Goal: Transaction & Acquisition: Download file/media

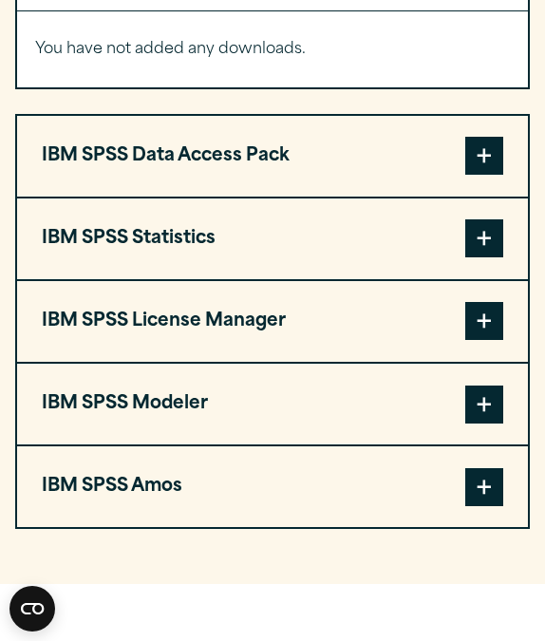
scroll to position [1525, 0]
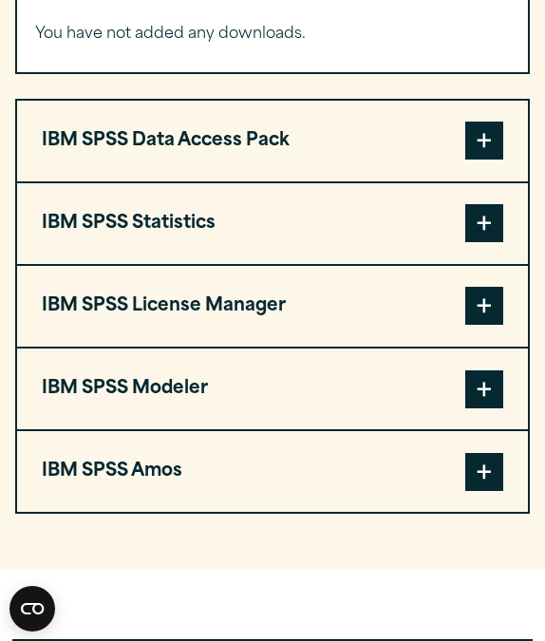
click at [271, 257] on button "IBM SPSS Statistics" at bounding box center [272, 223] width 511 height 81
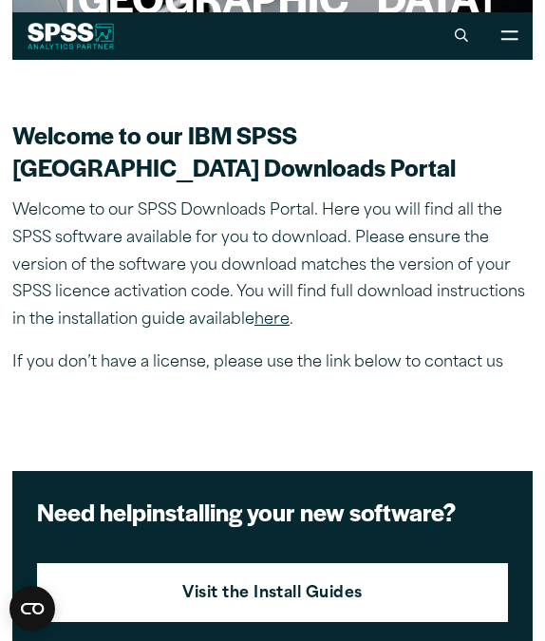
scroll to position [236, 0]
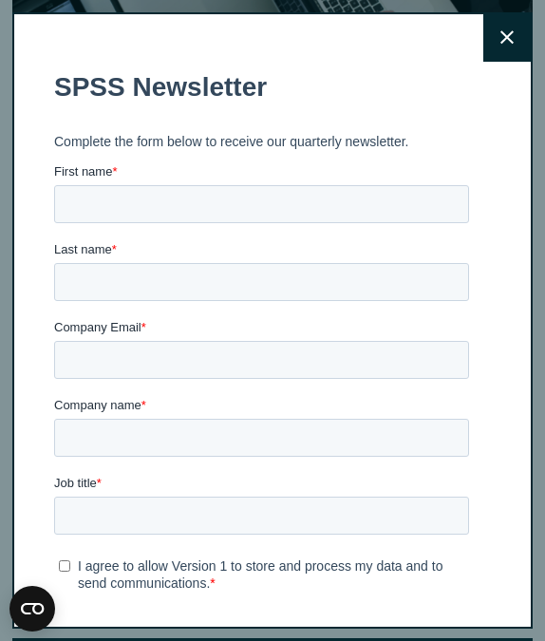
click at [500, 46] on button "Close" at bounding box center [506, 37] width 47 height 47
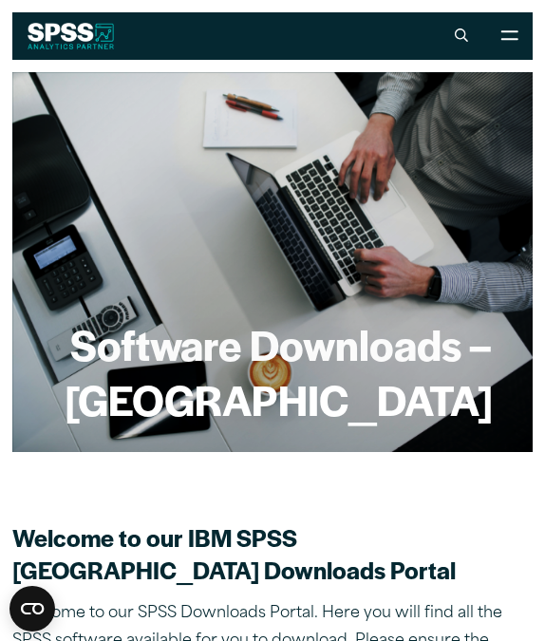
scroll to position [0, 0]
click at [508, 47] on button "Open Site Menu" at bounding box center [508, 35] width 47 height 47
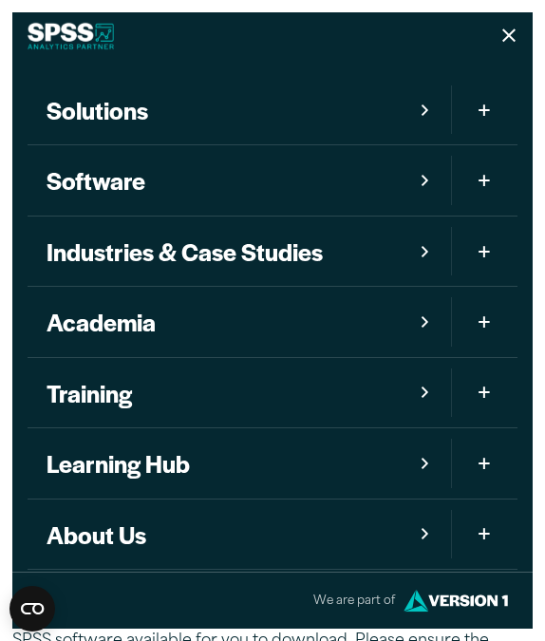
click at [427, 179] on icon "Mobile version of site main menu" at bounding box center [425, 180] width 7 height 11
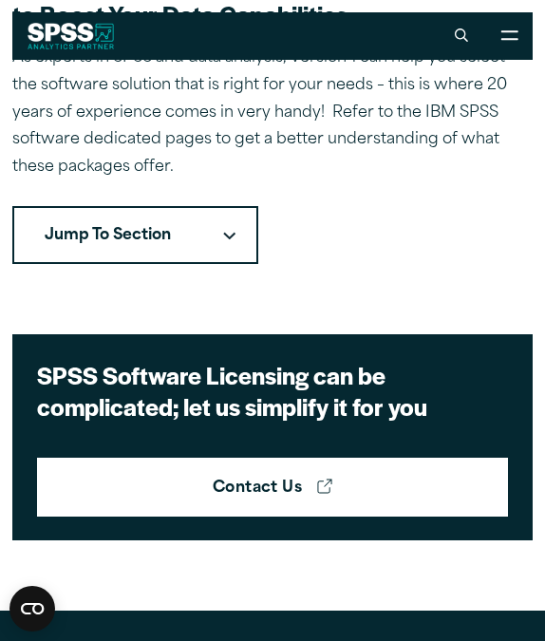
scroll to position [546, 0]
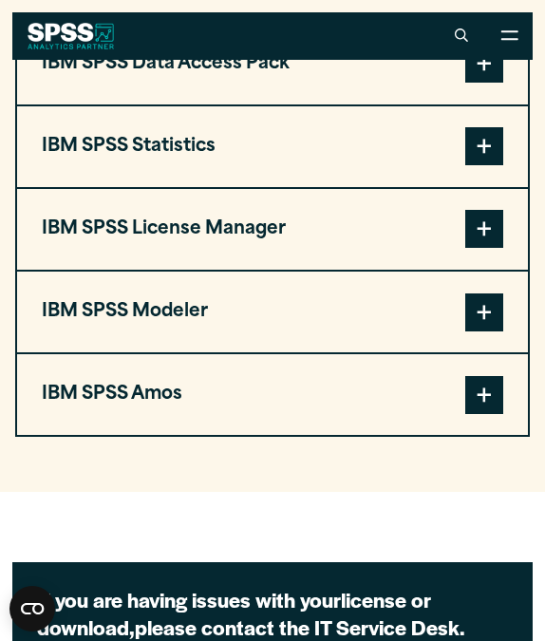
scroll to position [1600, 0]
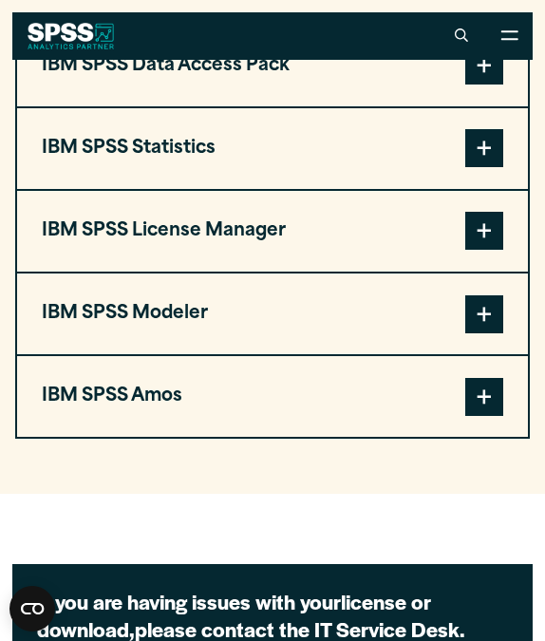
click at [488, 167] on span at bounding box center [484, 148] width 38 height 38
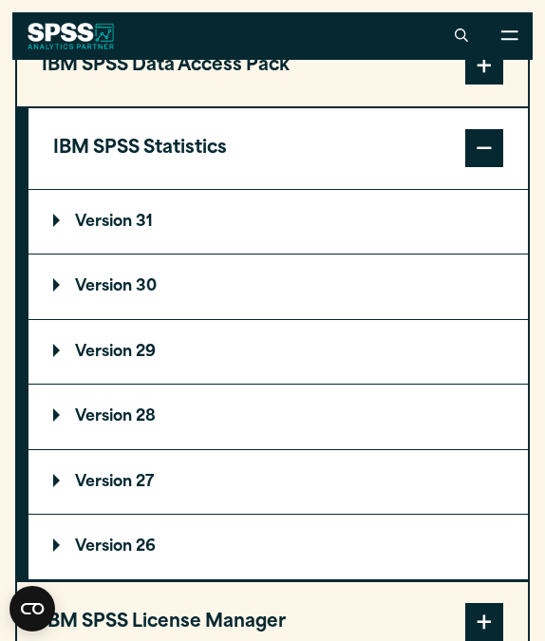
click at [152, 230] on p "Version 31" at bounding box center [103, 222] width 100 height 15
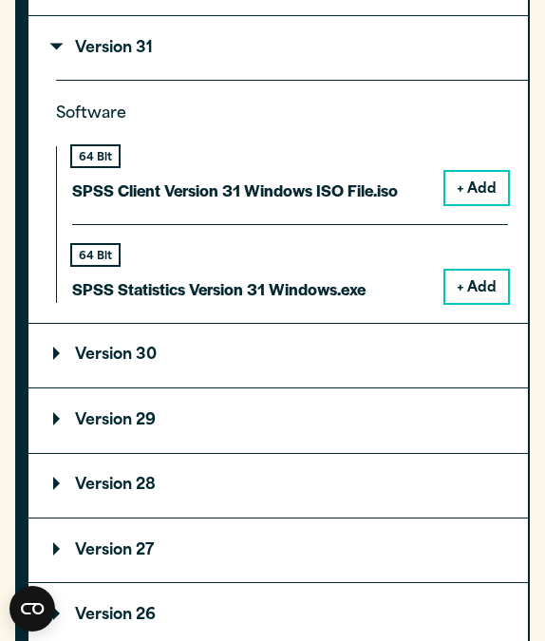
scroll to position [1777, 0]
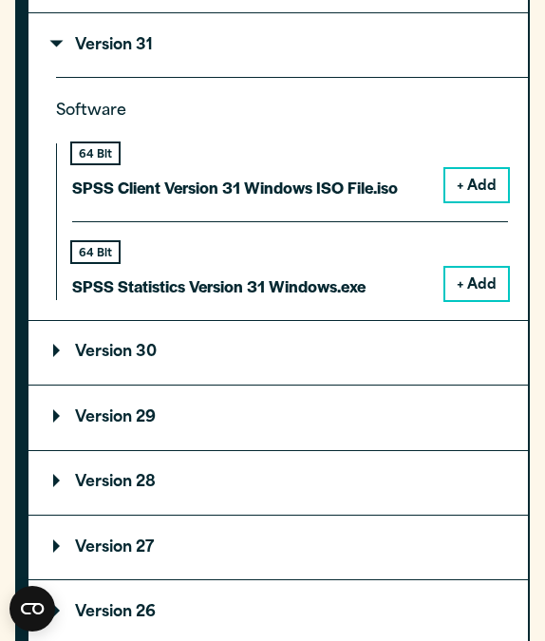
click at [129, 360] on p "Version 30" at bounding box center [105, 352] width 104 height 15
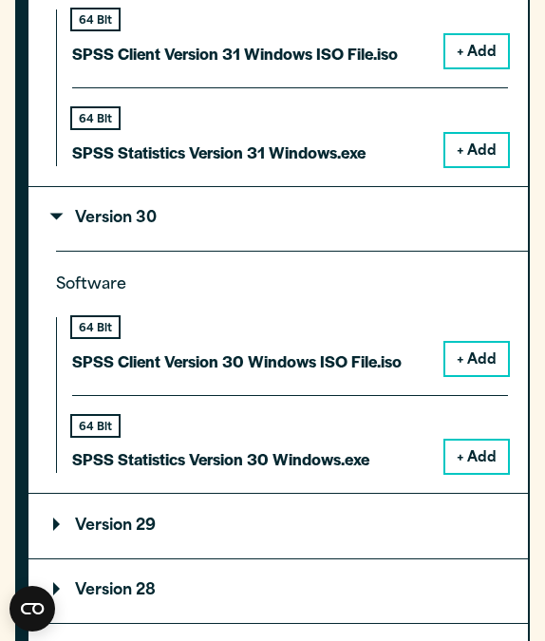
scroll to position [1913, 0]
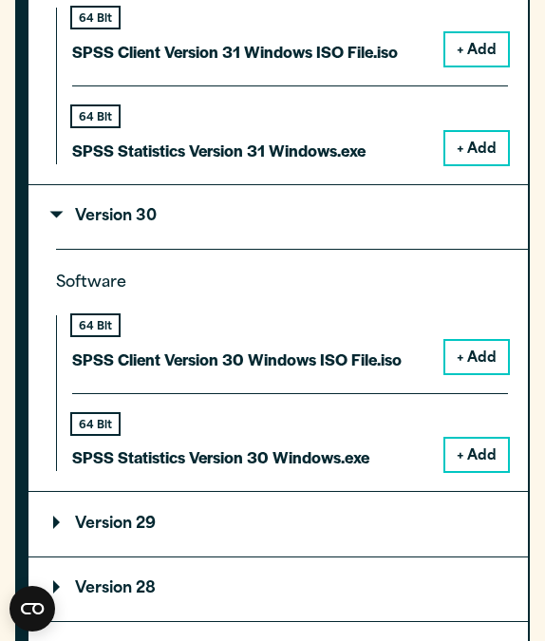
click at [463, 469] on button "+ Add" at bounding box center [476, 455] width 63 height 32
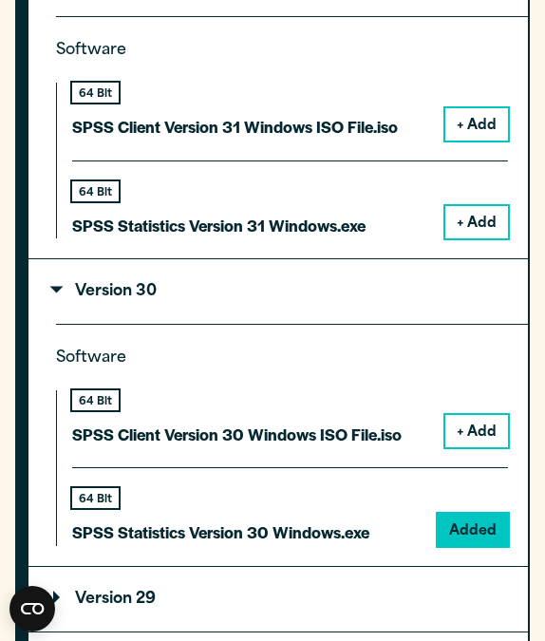
click at [199, 546] on p "SPSS Statistics Version 30 Windows.exe" at bounding box center [220, 533] width 297 height 28
click at [185, 508] on div "64 Bit" at bounding box center [220, 498] width 297 height 20
click at [190, 543] on div "64 Bit SPSS Statistics Version 30 Windows.exe" at bounding box center [220, 517] width 297 height 58
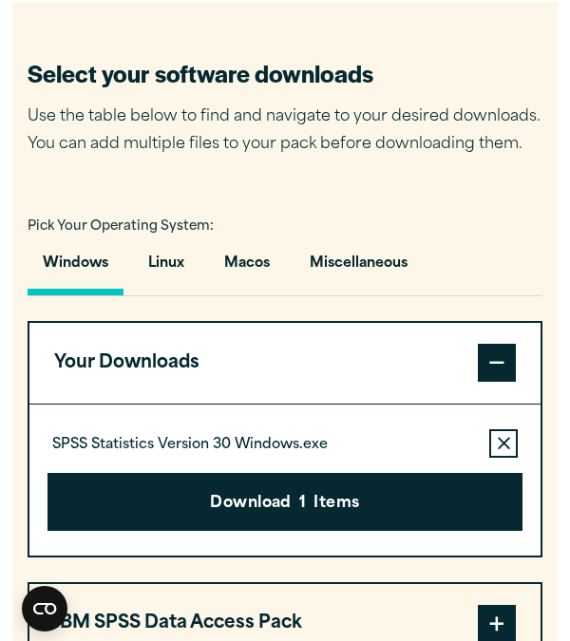
scroll to position [1156, 0]
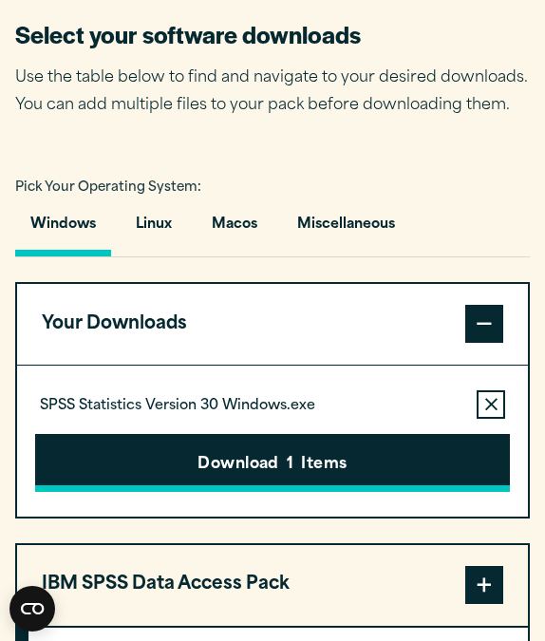
click at [293, 478] on span "1" at bounding box center [290, 465] width 7 height 25
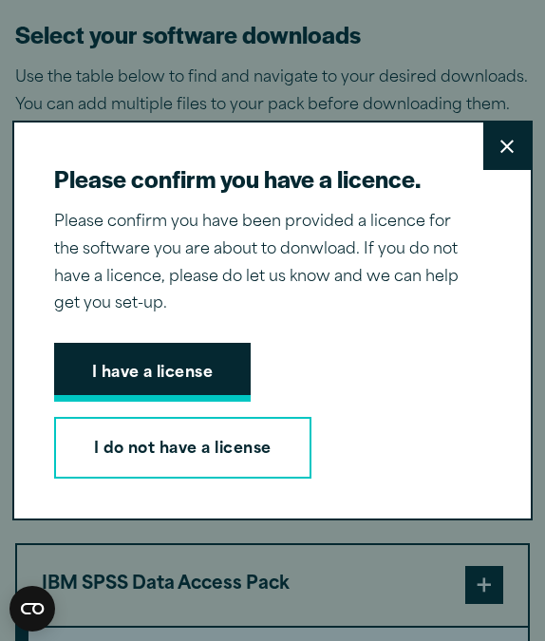
click at [205, 370] on button "I have a license" at bounding box center [153, 372] width 198 height 59
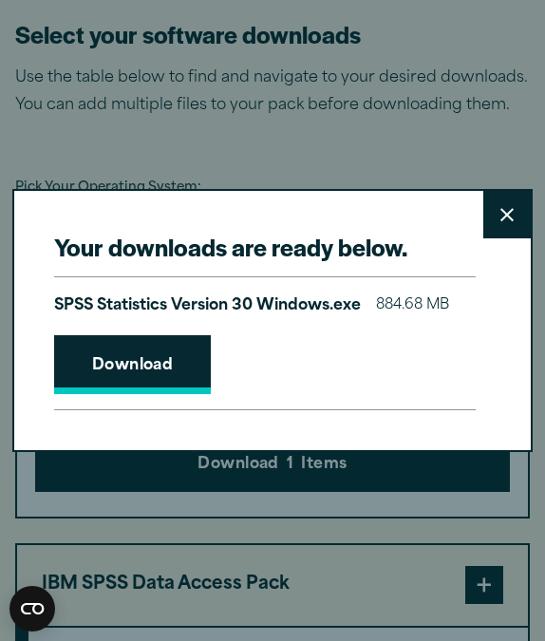
click at [154, 362] on link "Download" at bounding box center [133, 364] width 158 height 59
